Goal: Check status: Check status

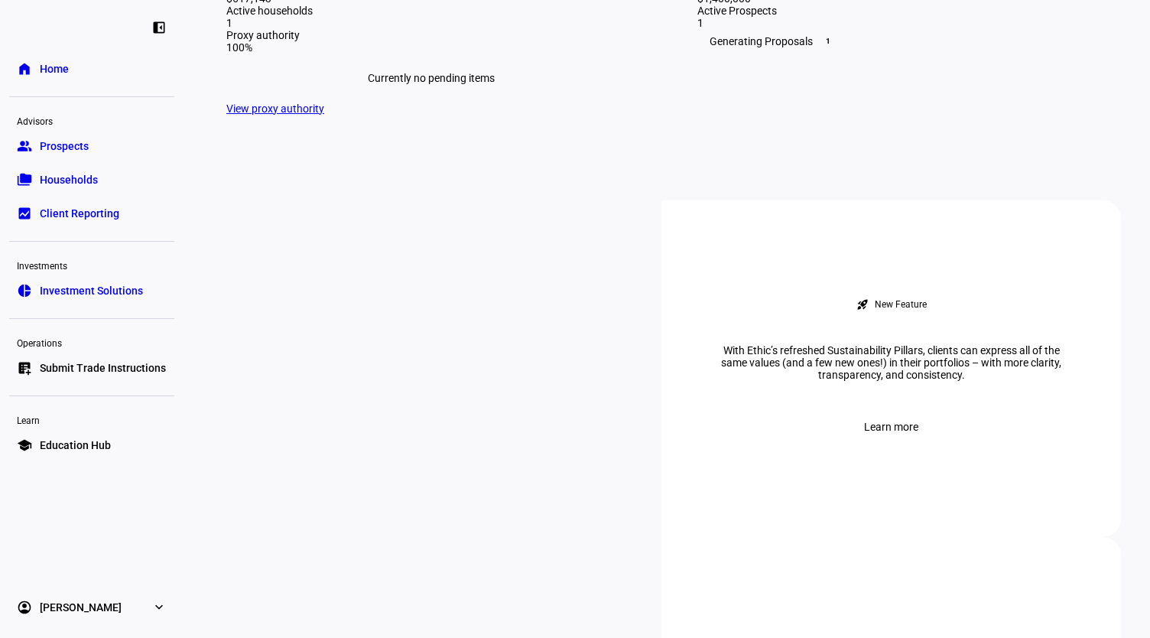
scroll to position [459, 0]
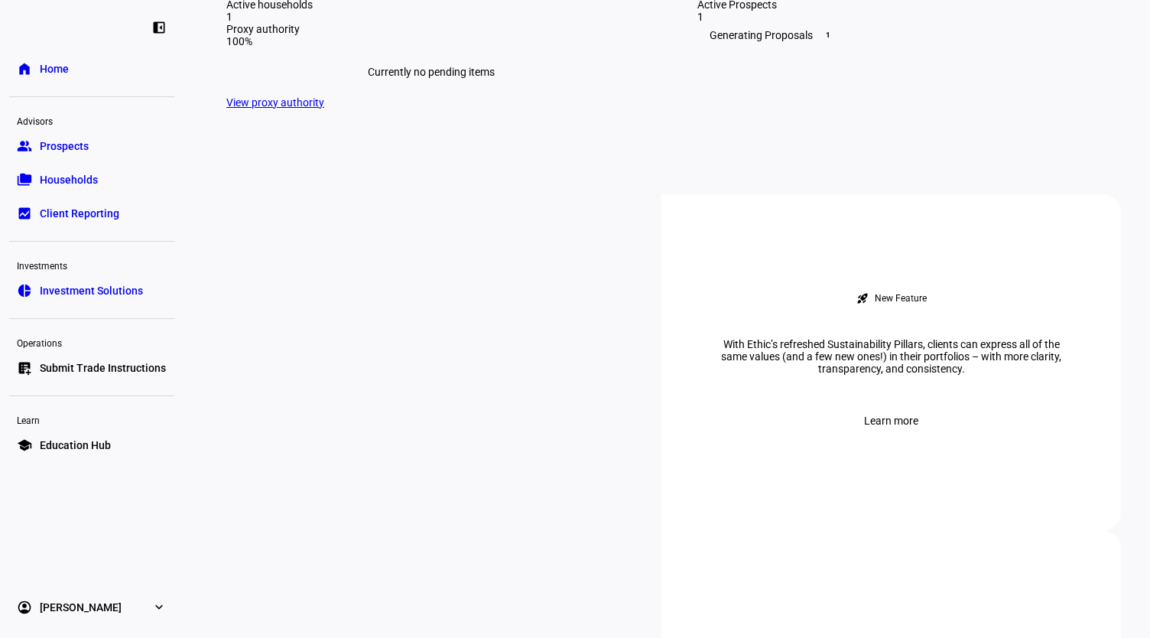
click at [823, 41] on span "1" at bounding box center [828, 35] width 12 height 12
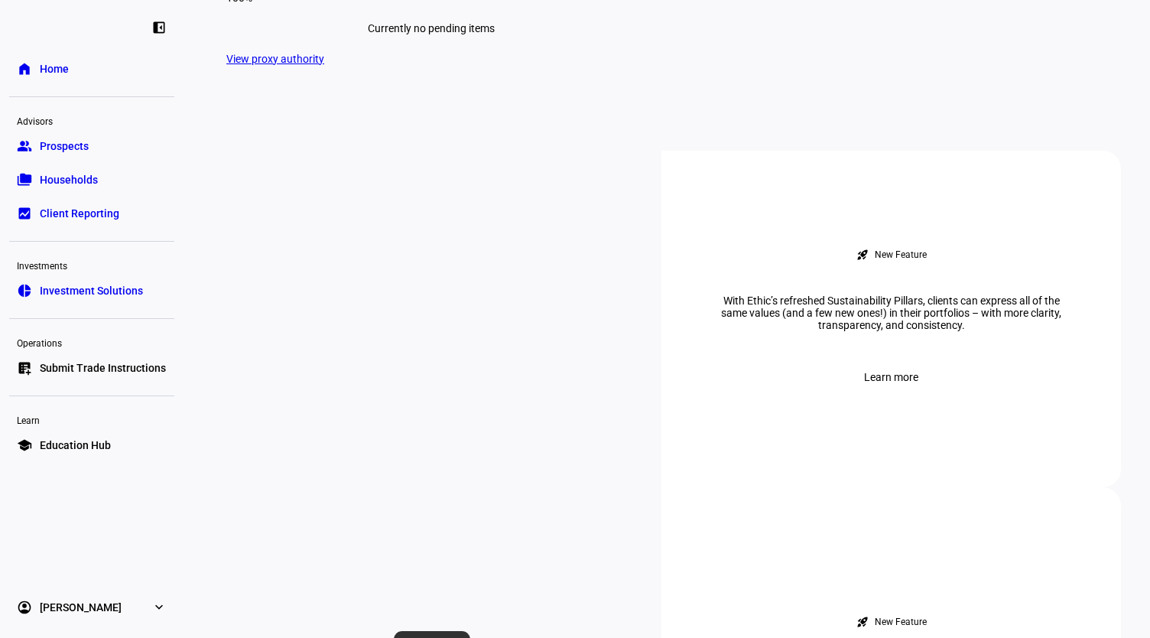
scroll to position [535, 0]
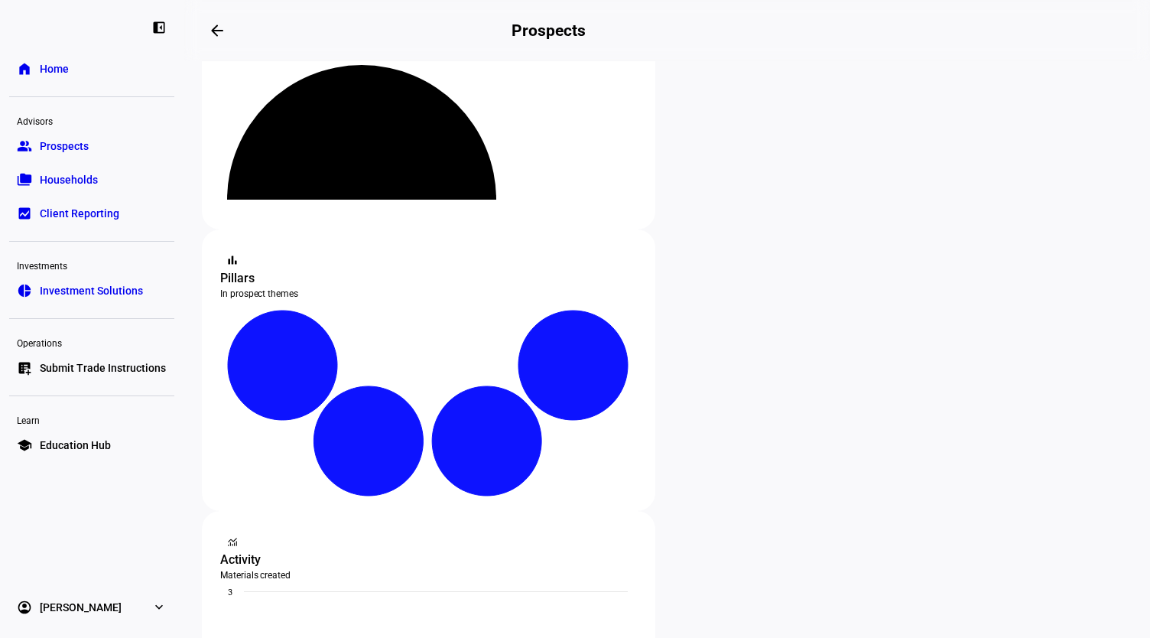
scroll to position [229, 0]
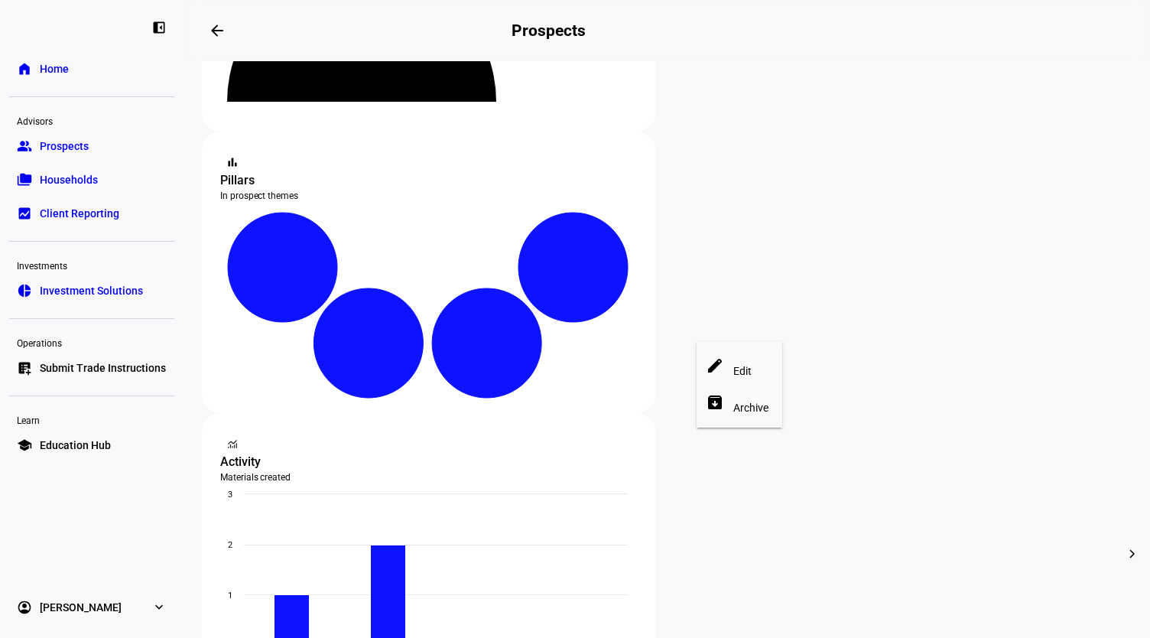
click at [681, 511] on div at bounding box center [575, 319] width 1150 height 638
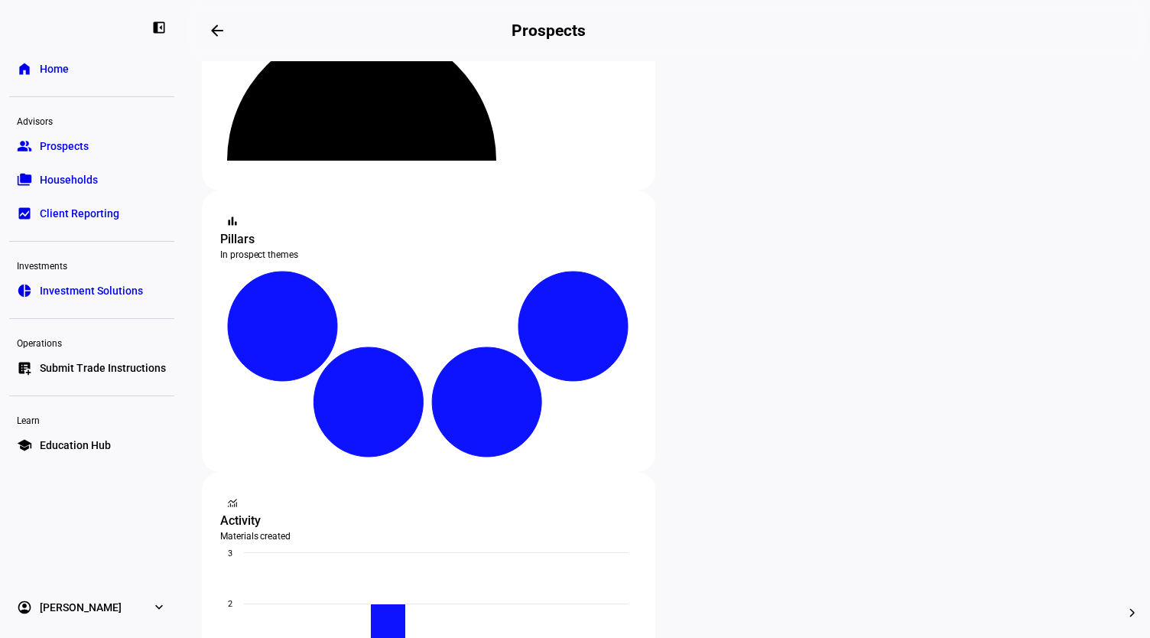
scroll to position [0, 0]
